Goal: Task Accomplishment & Management: Manage account settings

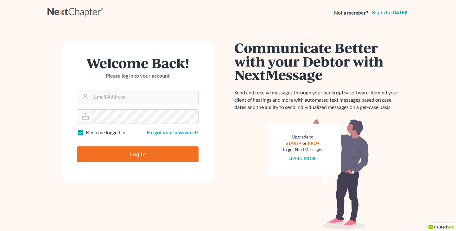
type input "[PERSON_NAME][EMAIL_ADDRESS][DOMAIN_NAME]"
click at [140, 155] on input "Log In" at bounding box center [138, 154] width 122 height 16
type input "Thinking..."
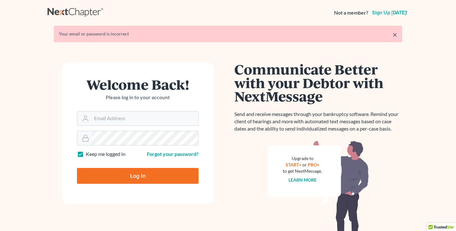
type input "[PERSON_NAME][EMAIL_ADDRESS][DOMAIN_NAME]"
click at [132, 174] on input "Log In" at bounding box center [138, 176] width 122 height 16
type input "Thinking..."
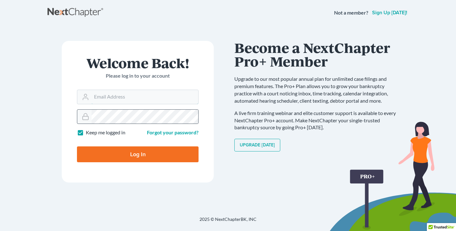
type input "[PERSON_NAME][EMAIL_ADDRESS][DOMAIN_NAME]"
click at [113, 151] on input "Log In" at bounding box center [138, 154] width 122 height 16
type input "Thinking..."
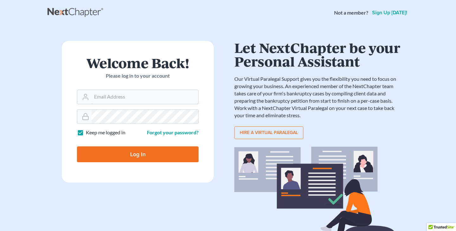
type input "[PERSON_NAME][EMAIL_ADDRESS][DOMAIN_NAME]"
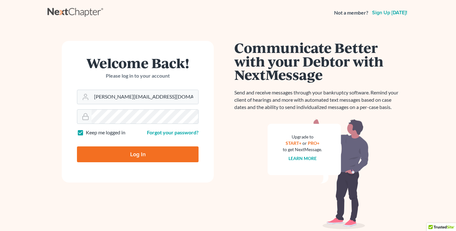
click at [104, 151] on input "Log In" at bounding box center [138, 154] width 122 height 16
type input "Thinking..."
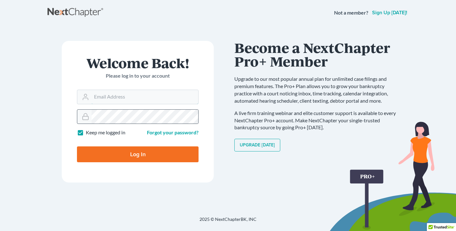
type input "[PERSON_NAME][EMAIL_ADDRESS][DOMAIN_NAME]"
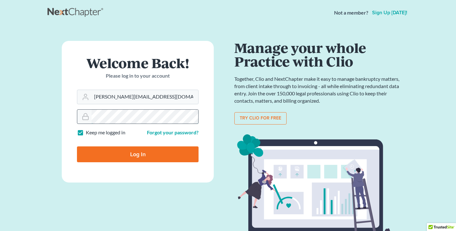
click at [77, 146] on input "Log In" at bounding box center [138, 154] width 122 height 16
type input "Thinking..."
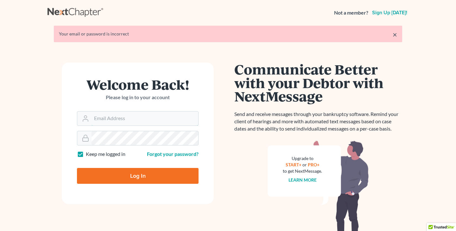
type input "[PERSON_NAME][EMAIL_ADDRESS][DOMAIN_NAME]"
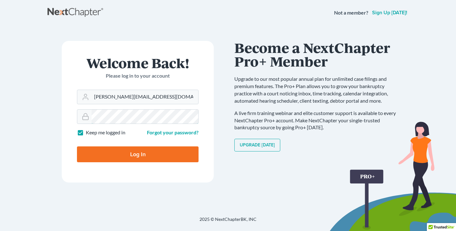
click at [77, 146] on input "Log In" at bounding box center [138, 154] width 122 height 16
type input "Thinking..."
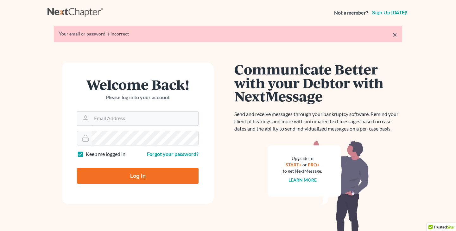
type input "[PERSON_NAME][EMAIL_ADDRESS][DOMAIN_NAME]"
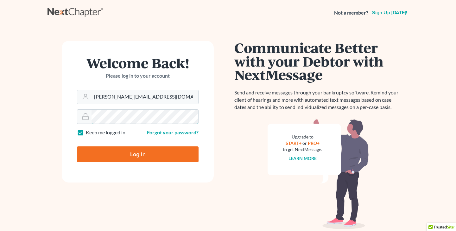
click at [77, 146] on input "Log In" at bounding box center [138, 154] width 122 height 16
type input "Thinking..."
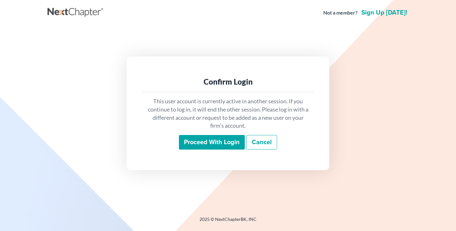
click at [216, 142] on input "Proceed with login" at bounding box center [212, 142] width 66 height 15
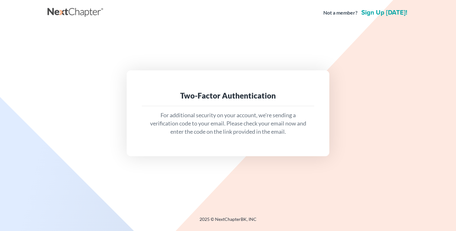
click at [188, 115] on p "For additional security on your account, we're sending a verification code to y…" at bounding box center [228, 123] width 162 height 24
click at [394, 23] on nav "Not a member? Sign up today!" at bounding box center [228, 12] width 456 height 25
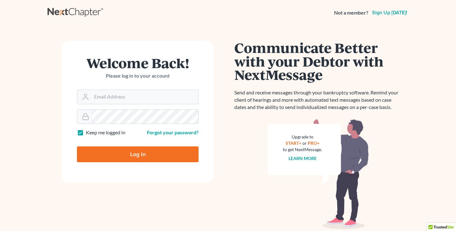
type input "stuart@gavzylaw.com"
click at [135, 153] on input "Log In" at bounding box center [138, 154] width 122 height 16
type input "Thinking..."
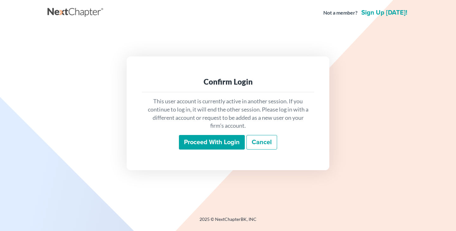
click at [207, 141] on input "Proceed with login" at bounding box center [212, 142] width 66 height 15
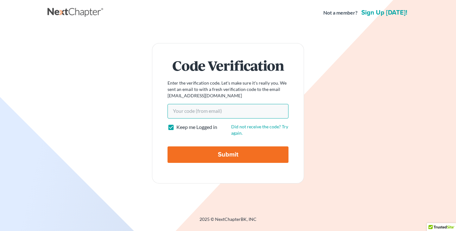
click at [186, 111] on input "Your code(from email)" at bounding box center [227, 111] width 121 height 15
click at [188, 111] on input "Your code(from email)" at bounding box center [227, 111] width 121 height 15
click at [191, 114] on input "Your code(from email)" at bounding box center [227, 111] width 121 height 15
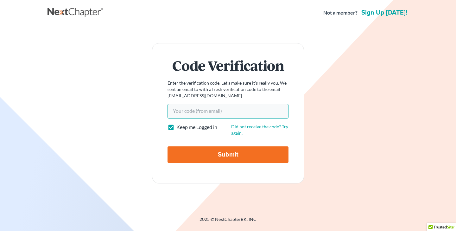
click at [191, 114] on input "Your code(from email)" at bounding box center [227, 111] width 121 height 15
click at [191, 113] on input "Your code(from email)" at bounding box center [227, 111] width 121 height 15
click at [178, 94] on p "Enter the verification code. Let's make sure it's really you. We sent an email …" at bounding box center [227, 89] width 121 height 19
click at [177, 110] on input "Your code(from email)" at bounding box center [227, 111] width 121 height 15
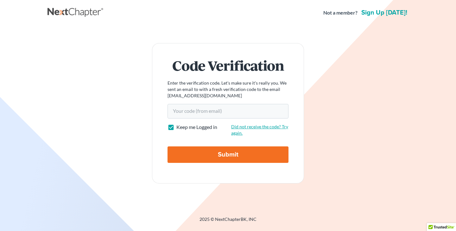
click at [236, 127] on link "Did not receive the code? Try again." at bounding box center [259, 130] width 57 height 12
paste input "3bba52"
type input "3bba52"
click at [228, 153] on input "Submit" at bounding box center [227, 154] width 121 height 16
type input "Thinking..."
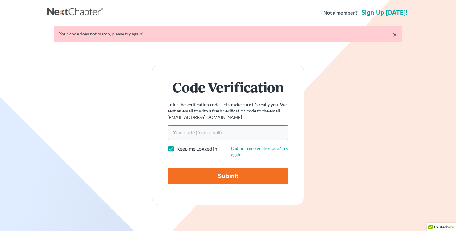
click at [181, 132] on input "Your code(from email)" at bounding box center [227, 132] width 121 height 15
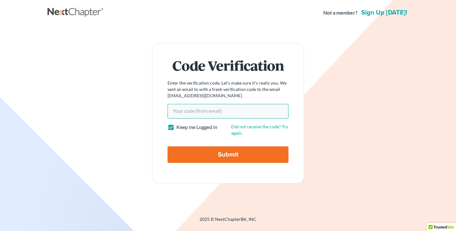
type input "3bba52"
click at [224, 154] on input "Submit" at bounding box center [227, 154] width 121 height 16
type input "Thinking..."
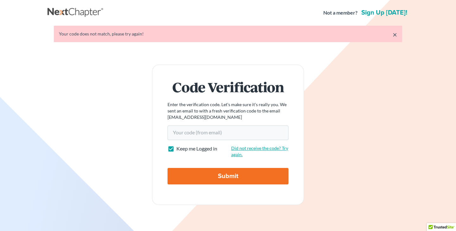
click at [243, 148] on link "Did not receive the code? Try again." at bounding box center [259, 151] width 57 height 12
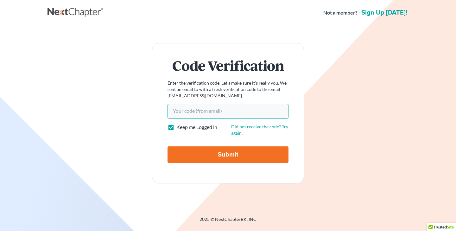
click at [192, 112] on input "Your code(from email)" at bounding box center [227, 111] width 121 height 15
type input "3"
click at [222, 131] on div "Keep me Logged in" at bounding box center [196, 129] width 64 height 13
click at [201, 108] on input "Your code(from email)" at bounding box center [227, 111] width 121 height 15
paste input "617b40 i"
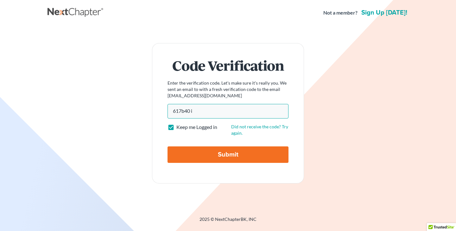
type input "617b40 i"
click at [225, 153] on input "Submit" at bounding box center [227, 154] width 121 height 16
type input "Thinking..."
click at [235, 127] on link "Did not receive the code? Try again." at bounding box center [259, 130] width 57 height 12
click at [182, 110] on input "Your code(from email)" at bounding box center [227, 111] width 121 height 15
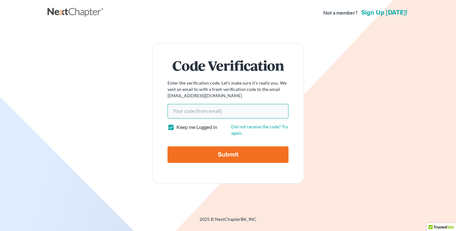
paste input "c1beb8"
type input "c1beb8"
click at [228, 154] on input "Submit" at bounding box center [227, 154] width 121 height 16
type input "Thinking..."
